Goal: Navigation & Orientation: Find specific page/section

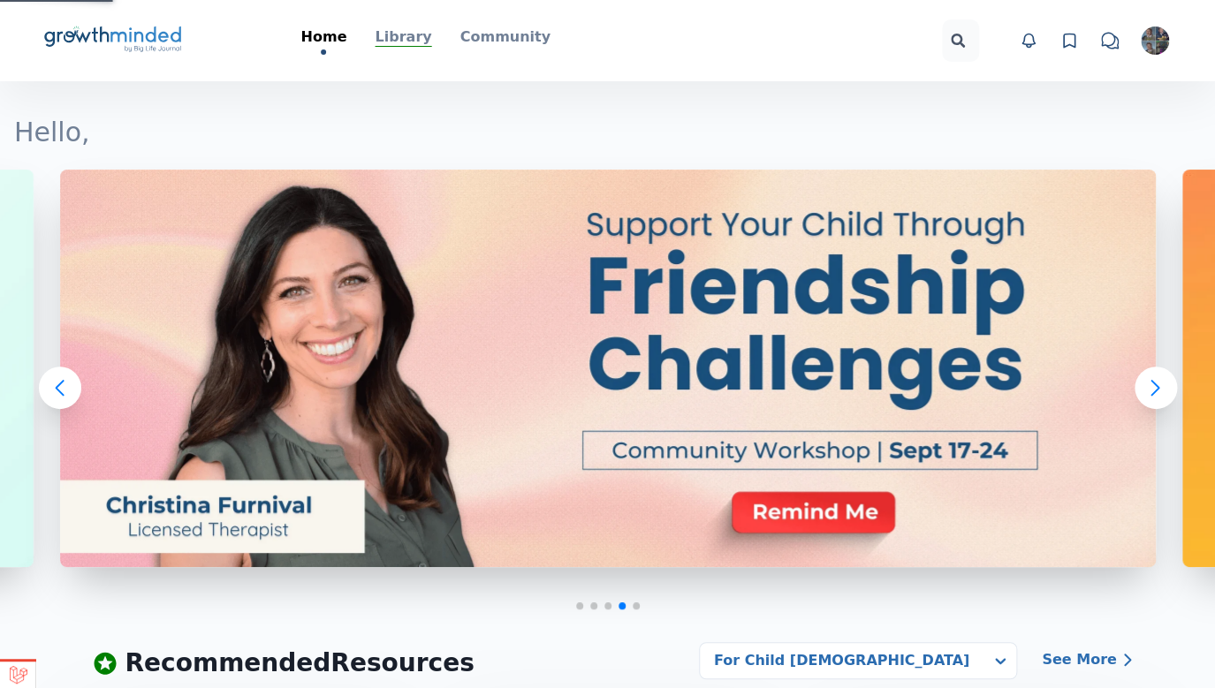
click at [408, 42] on p "Library" at bounding box center [403, 37] width 57 height 21
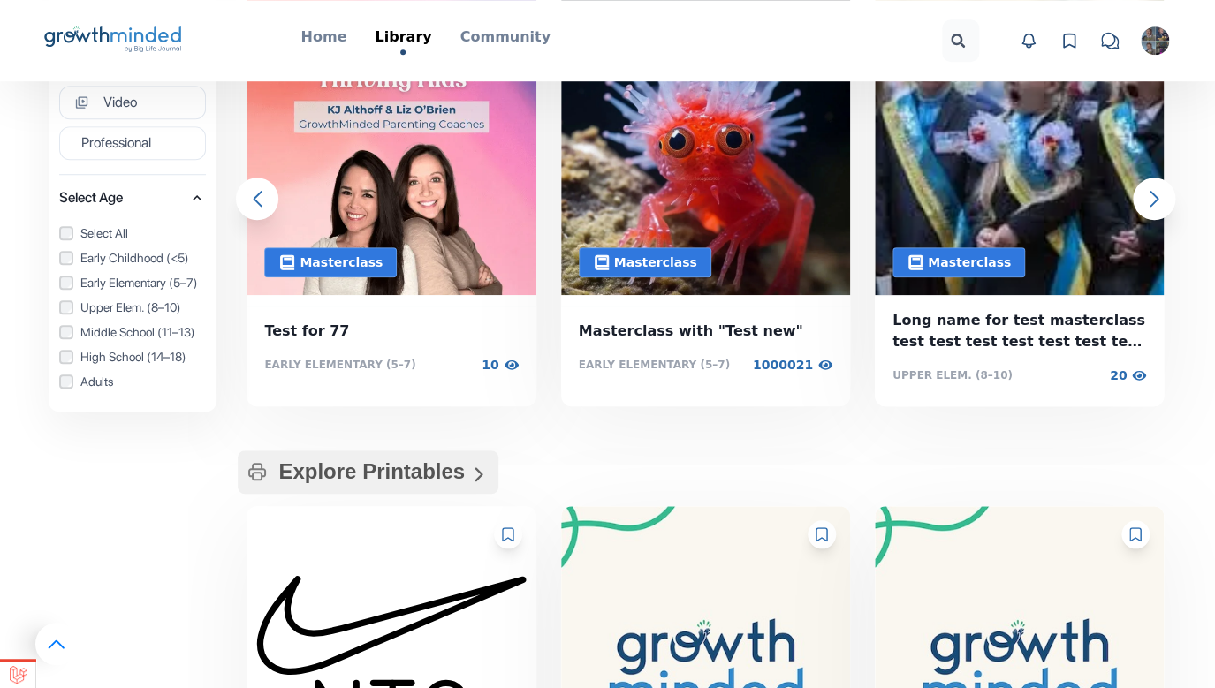
scroll to position [388, 0]
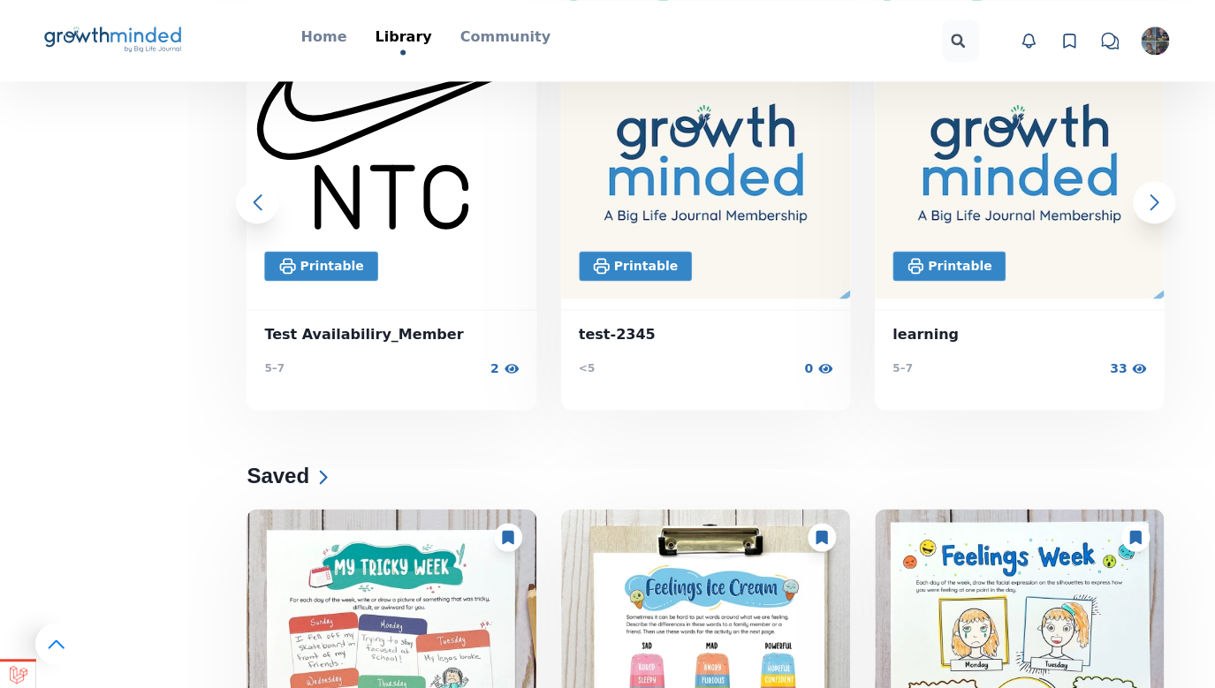
scroll to position [859, 0]
